Goal: Information Seeking & Learning: Learn about a topic

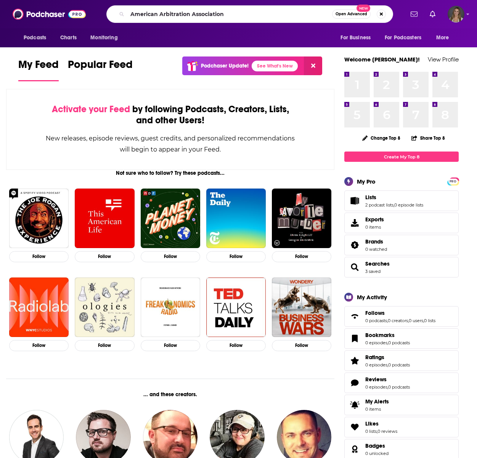
type input "American Arbitration Association"
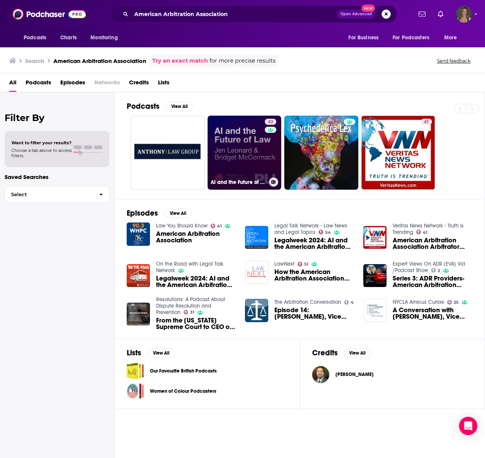
click at [254, 158] on link "42 AI and the Future of Law" at bounding box center [245, 153] width 74 height 74
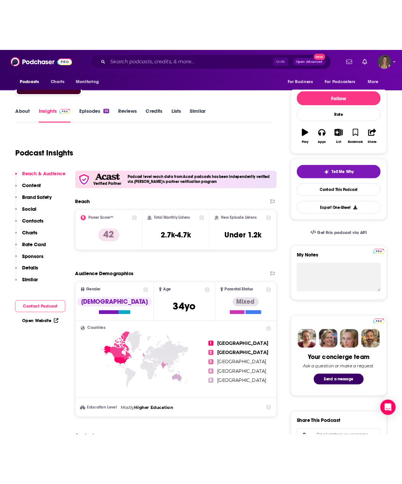
scroll to position [38, 0]
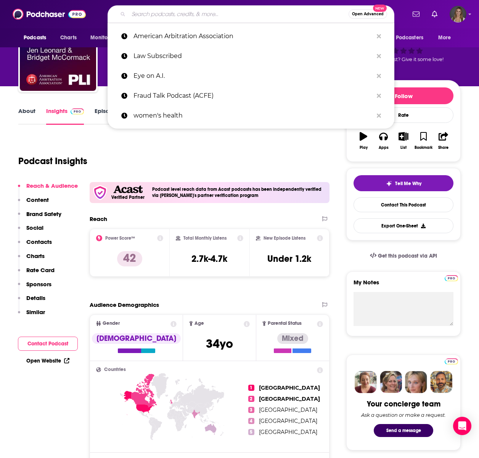
drag, startPoint x: 142, startPoint y: 3, endPoint x: 124, endPoint y: -4, distance: 19.2
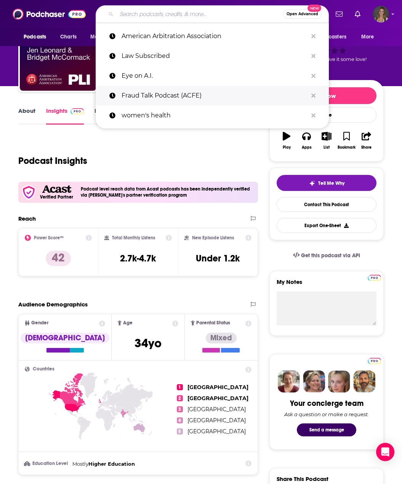
click at [168, 92] on p "Fraud Talk Podcast (ACFE)" at bounding box center [215, 96] width 186 height 20
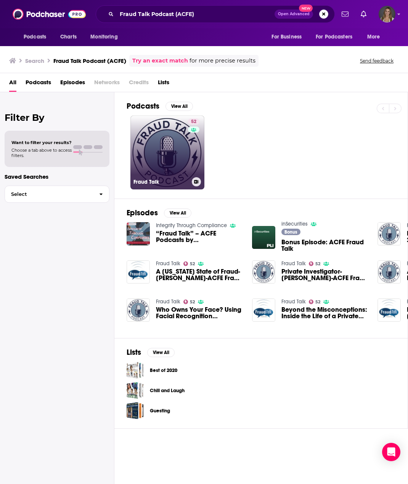
click at [158, 164] on link "52 Fraud Talk" at bounding box center [167, 153] width 74 height 74
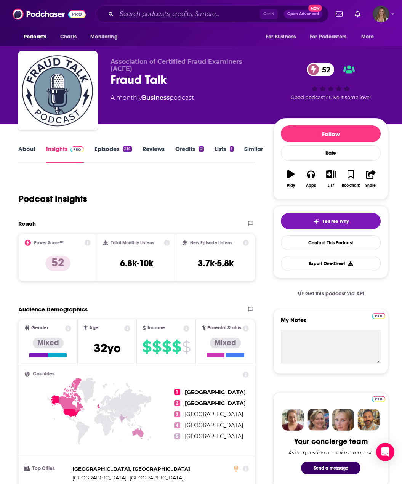
click at [29, 151] on link "About" at bounding box center [26, 154] width 17 height 18
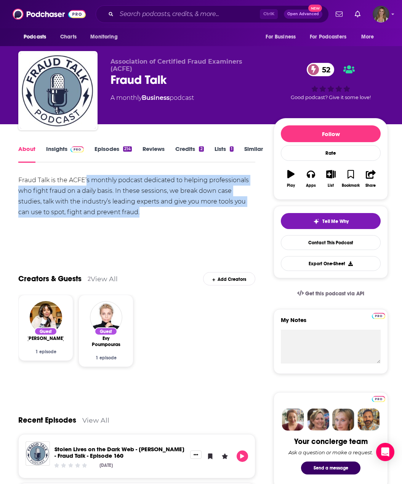
drag, startPoint x: 125, startPoint y: 209, endPoint x: 87, endPoint y: 180, distance: 47.7
click at [87, 180] on div "Fraud Talk is the ACFE’s monthly podcast dedicated to helping professionals who…" at bounding box center [136, 196] width 237 height 43
copy div "s monthly podcast dedicated to helping professionals who fight fraud on a daily…"
click at [49, 146] on link "Insights" at bounding box center [65, 154] width 38 height 18
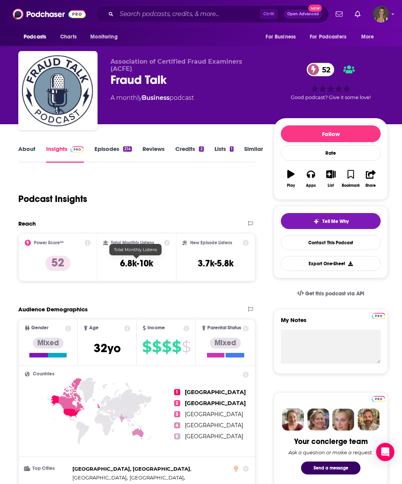
scroll to position [38, 0]
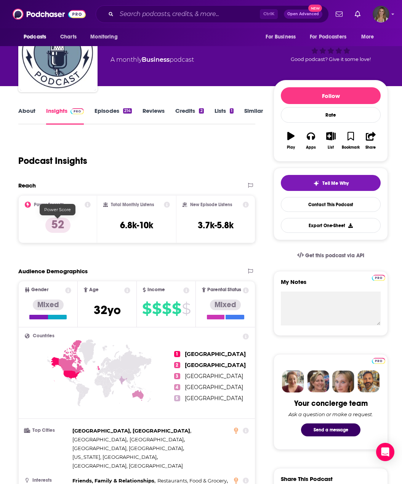
click at [61, 220] on p "52" at bounding box center [57, 225] width 25 height 15
click at [86, 204] on icon at bounding box center [88, 205] width 6 height 6
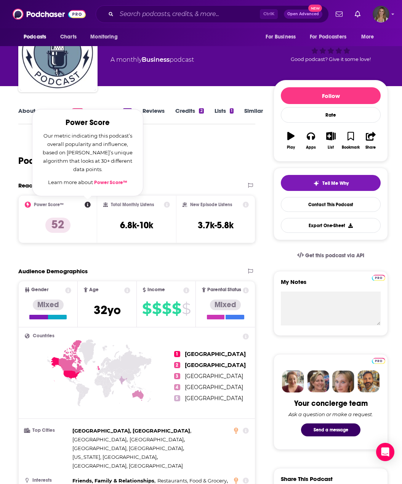
click at [114, 184] on link "Power Score™" at bounding box center [110, 183] width 33 height 6
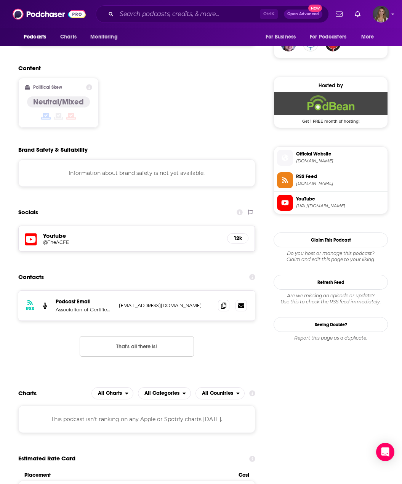
scroll to position [572, 0]
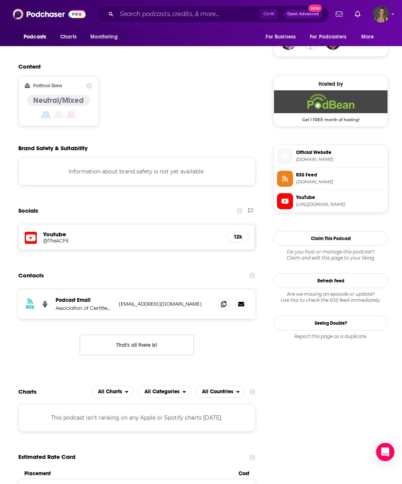
click at [58, 231] on h5 "Youtube" at bounding box center [132, 234] width 178 height 7
click at [73, 225] on div "Youtube @TheACFE 12k" at bounding box center [137, 237] width 237 height 25
click at [51, 225] on div "Youtube @TheACFE 12k" at bounding box center [137, 237] width 237 height 25
click at [50, 231] on h5 "Youtube" at bounding box center [132, 234] width 178 height 7
click at [39, 225] on div "Youtube @TheACFE 12k" at bounding box center [137, 237] width 237 height 25
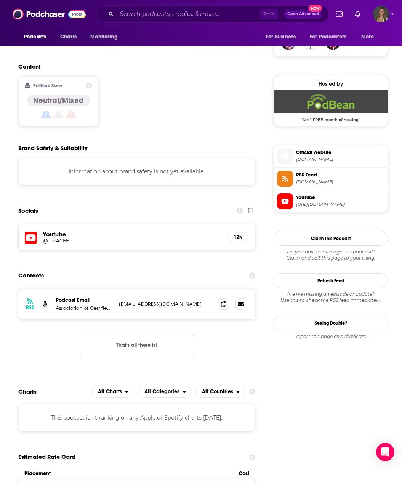
click at [31, 232] on icon at bounding box center [31, 238] width 12 height 12
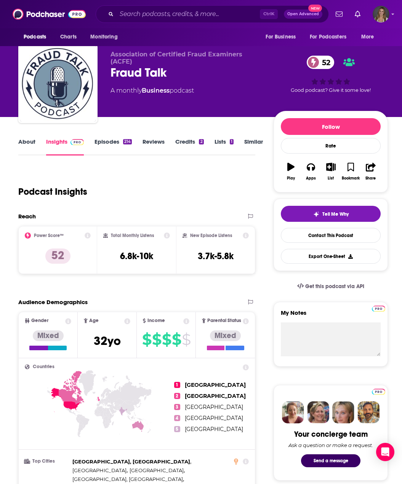
scroll to position [0, 0]
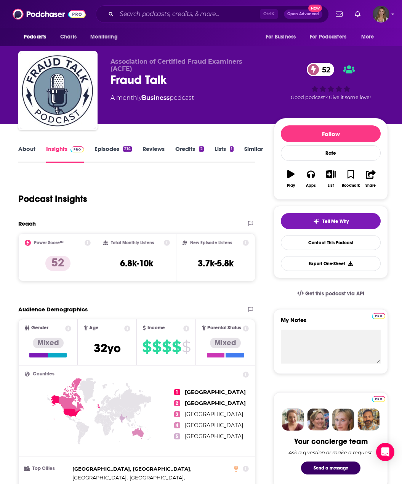
click at [110, 146] on link "Episodes 214" at bounding box center [113, 154] width 37 height 18
